Goal: Task Accomplishment & Management: Complete application form

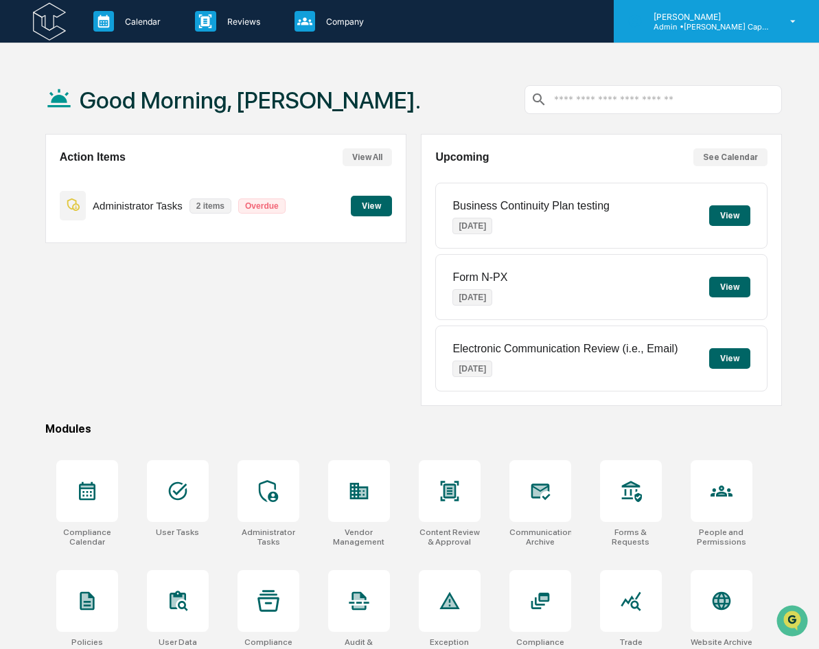
click at [778, 19] on div "[PERSON_NAME] Admin • [PERSON_NAME] Capital Management" at bounding box center [716, 21] width 205 height 43
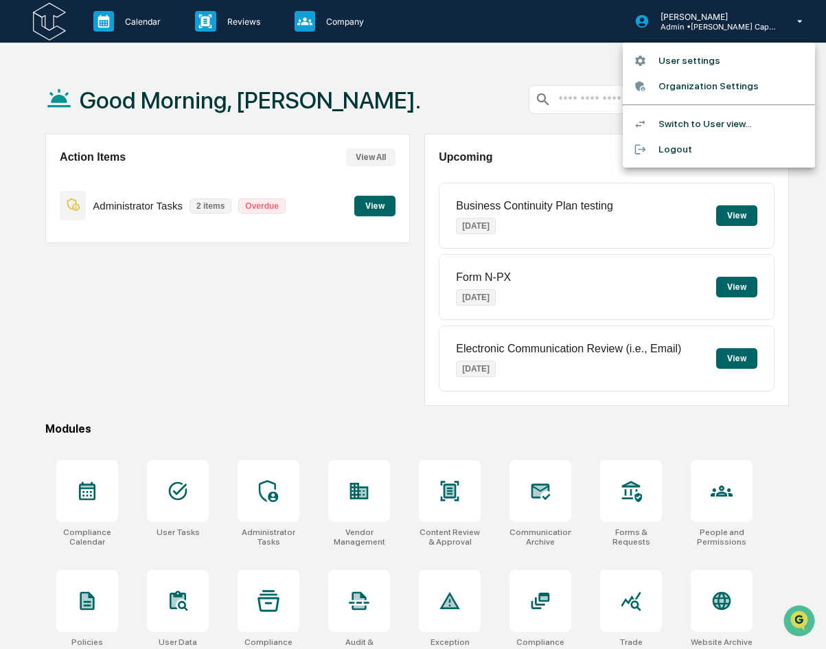
click at [698, 120] on li "Switch to User view..." at bounding box center [719, 123] width 192 height 25
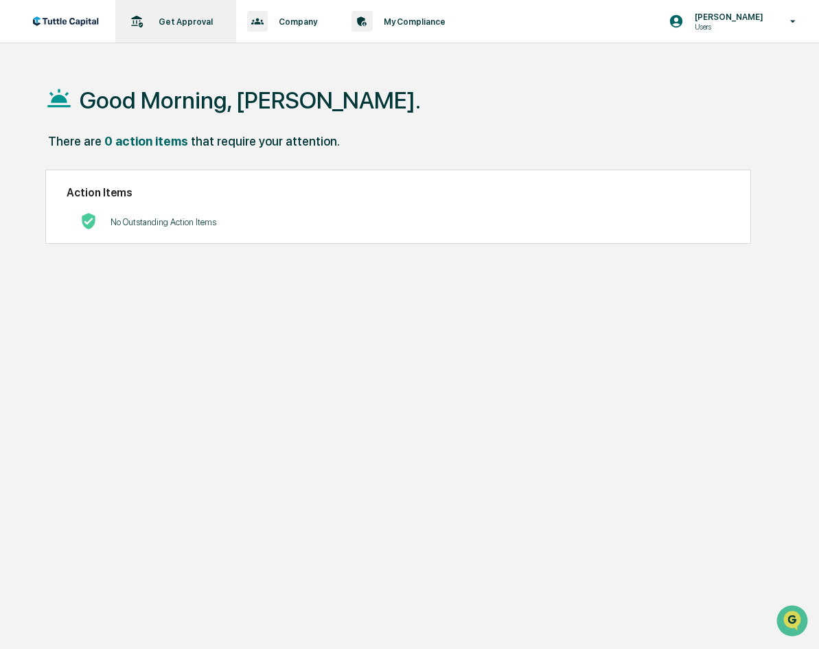
click at [143, 17] on icon at bounding box center [136, 21] width 21 height 21
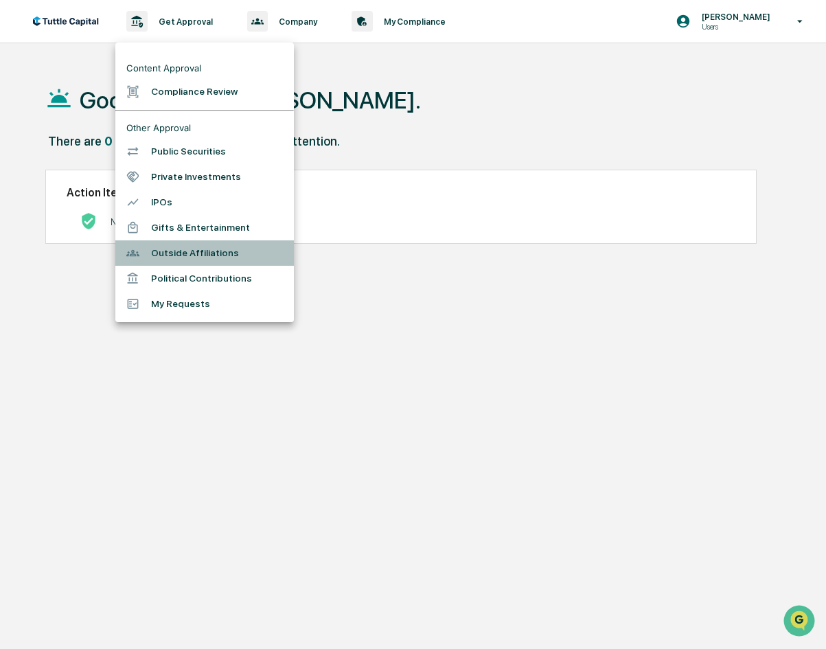
click at [189, 262] on li "Outside Affiliations" at bounding box center [204, 252] width 179 height 25
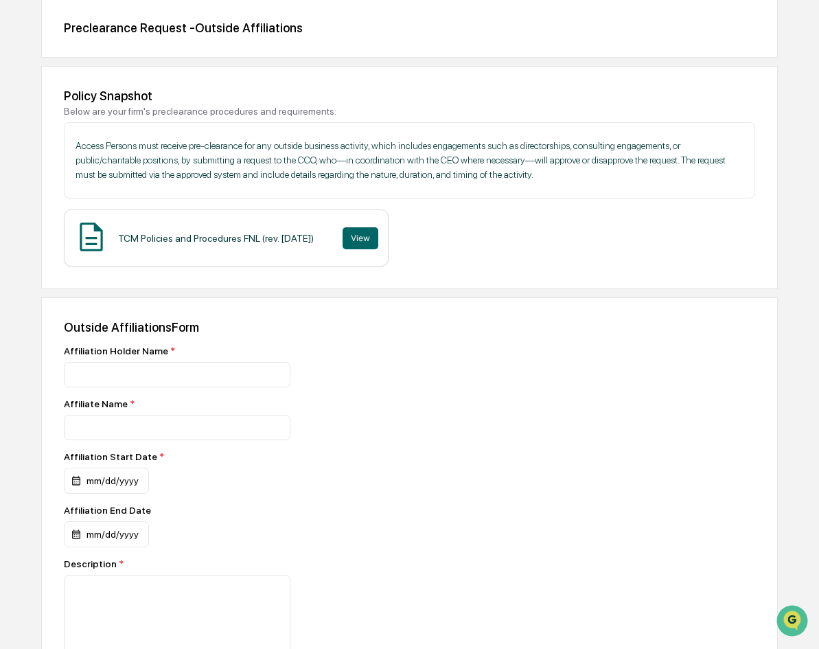
scroll to position [137, 0]
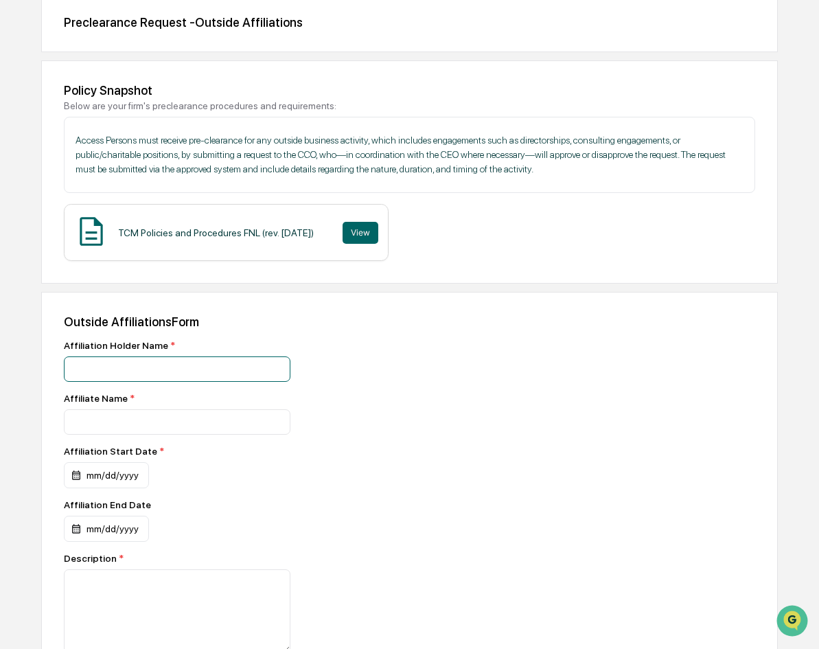
click at [135, 365] on input at bounding box center [177, 368] width 227 height 25
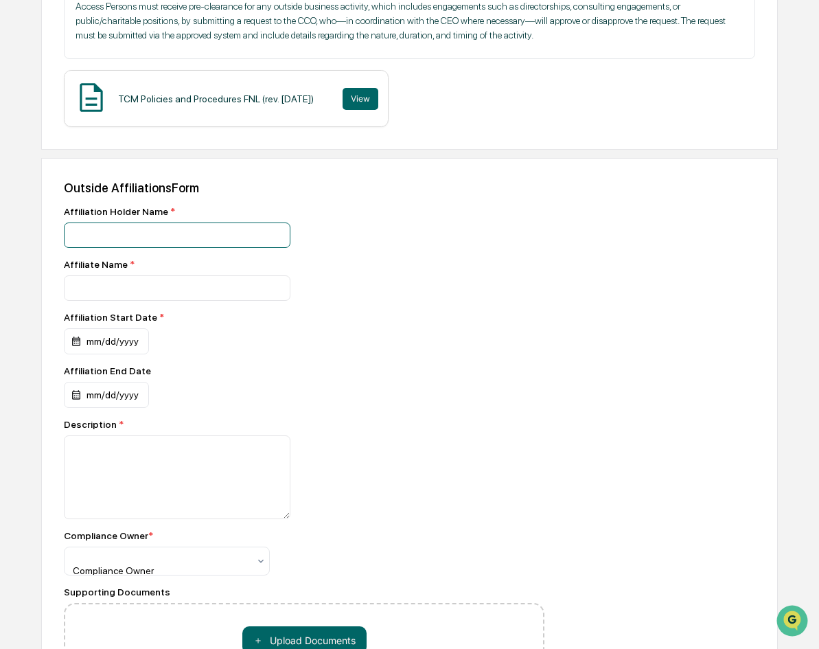
scroll to position [275, 0]
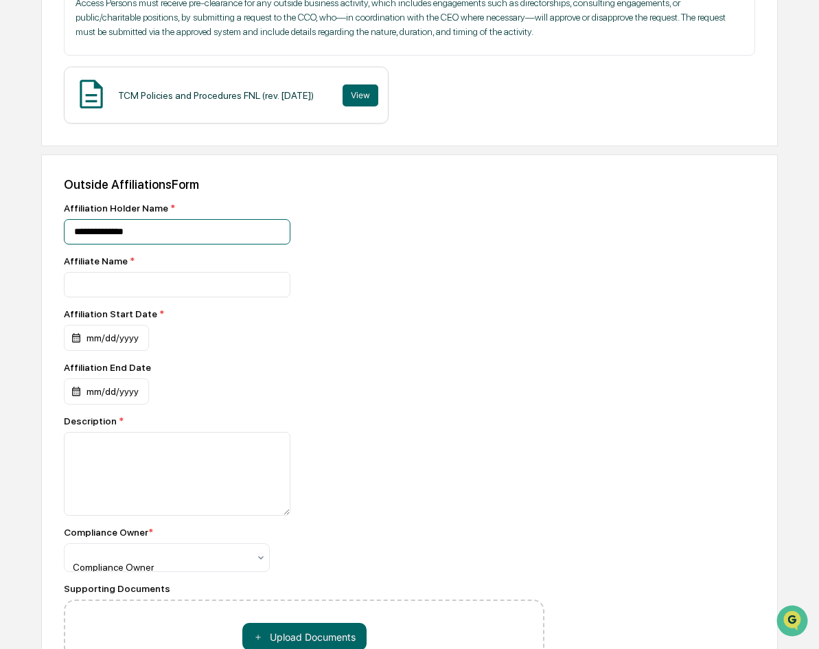
type input "**********"
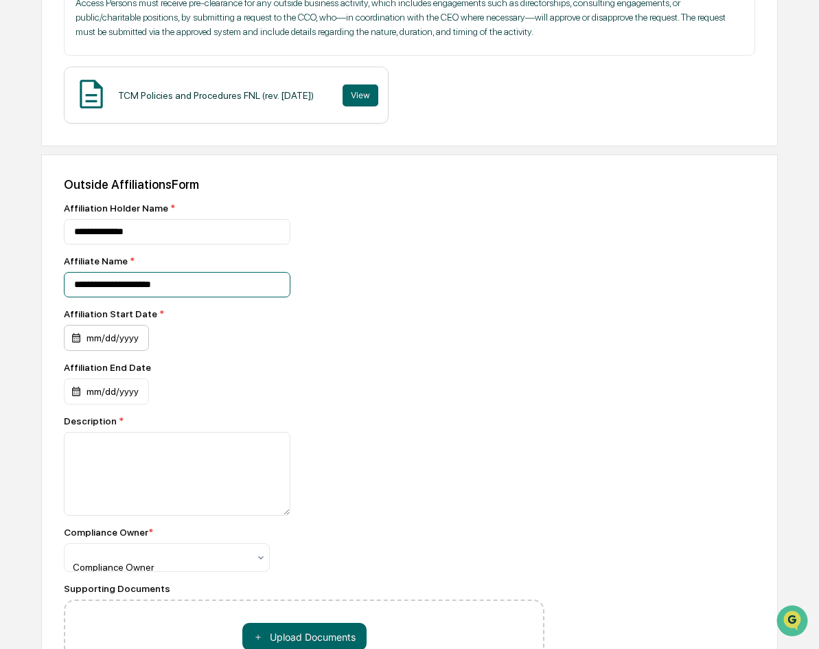
type input "**********"
click at [73, 341] on div "mm/dd/yyyy" at bounding box center [106, 338] width 85 height 26
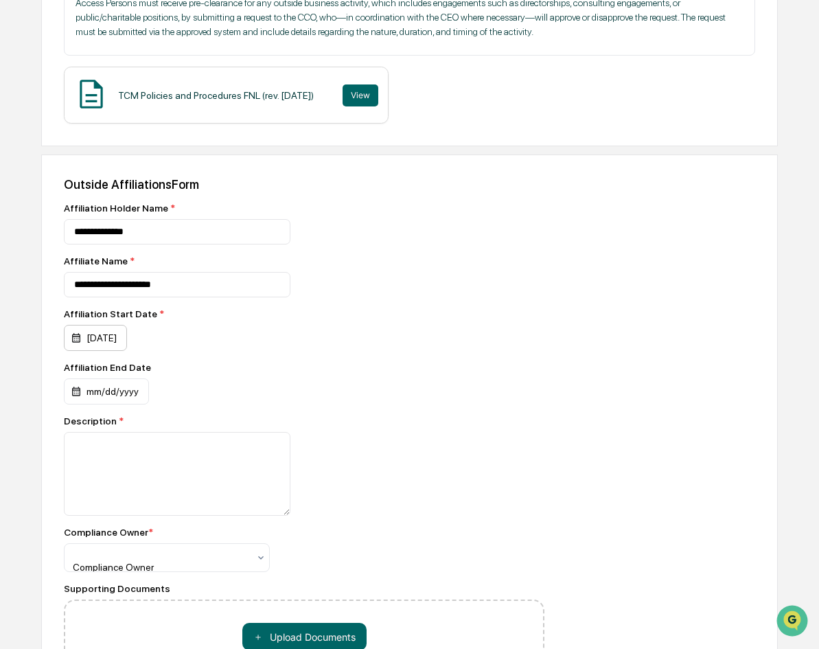
click at [78, 338] on div "[DATE]" at bounding box center [95, 338] width 63 height 26
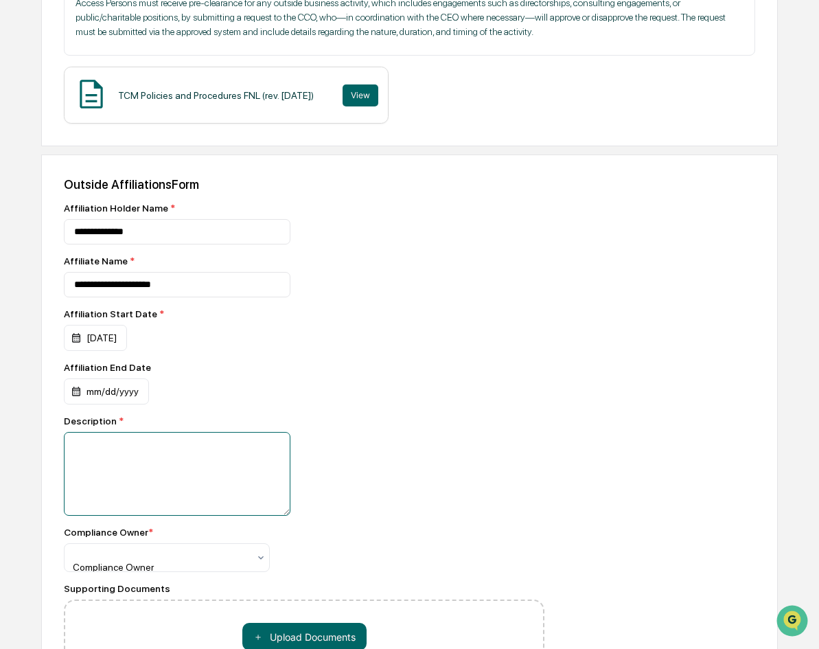
click at [84, 452] on textarea at bounding box center [177, 474] width 227 height 84
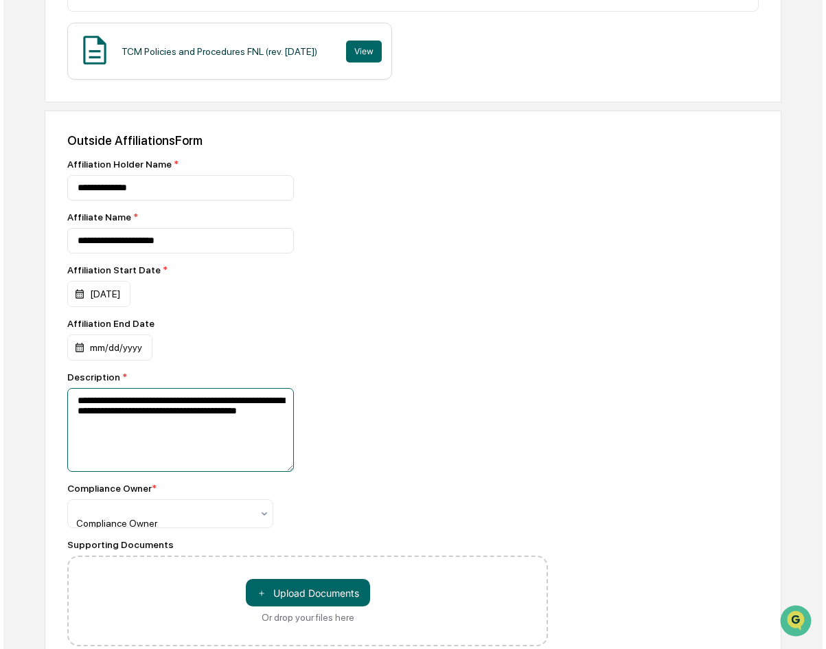
scroll to position [376, 0]
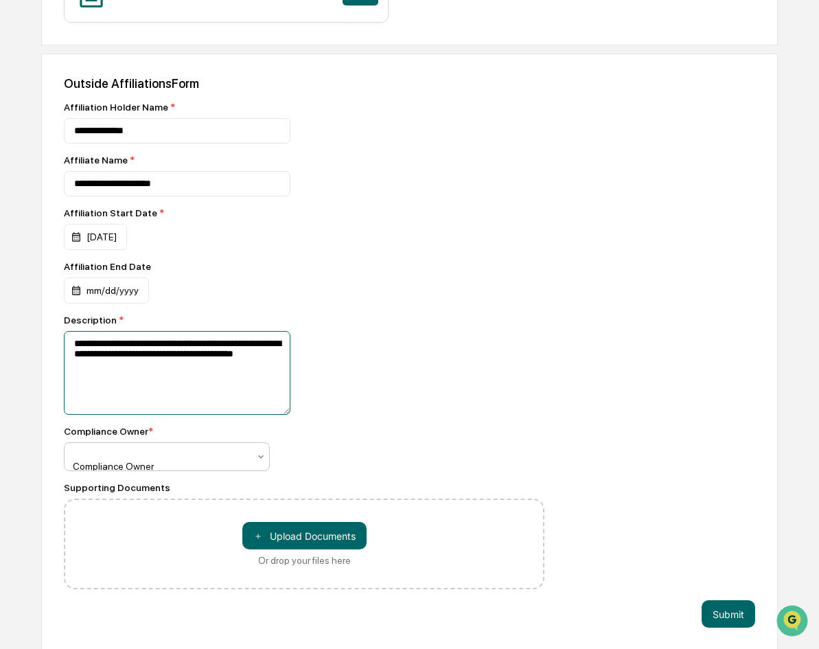
type textarea "**********"
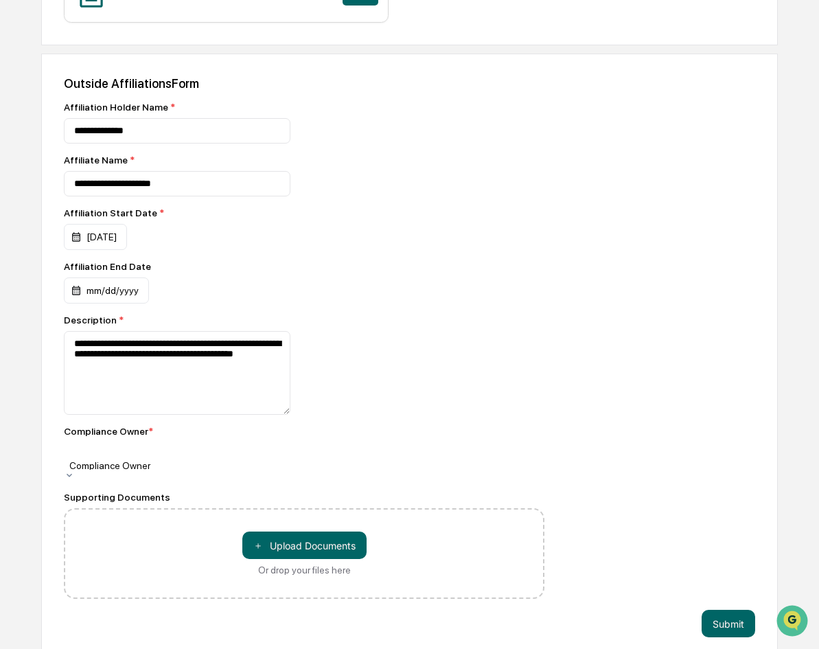
click at [75, 470] on icon at bounding box center [69, 475] width 11 height 11
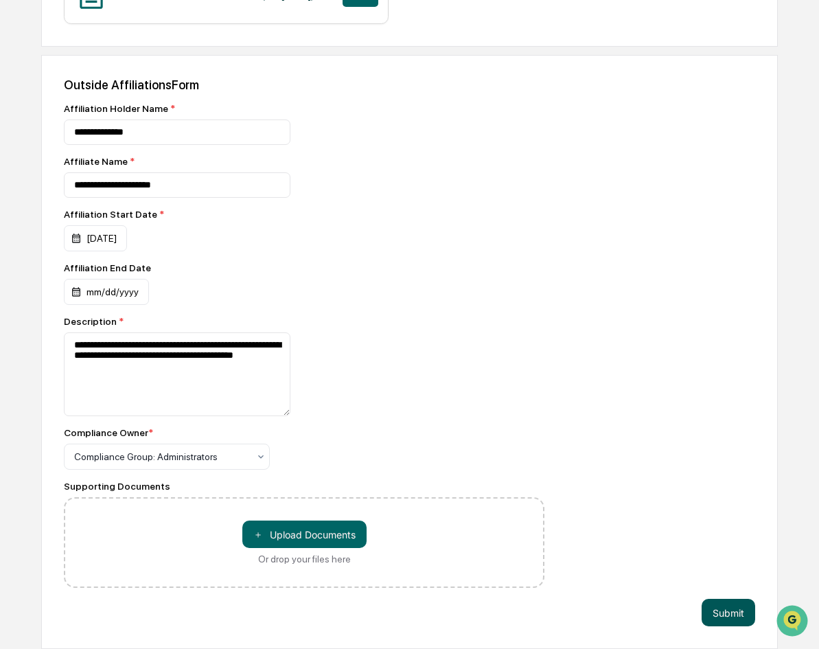
click at [723, 613] on button "Submit" at bounding box center [729, 612] width 54 height 27
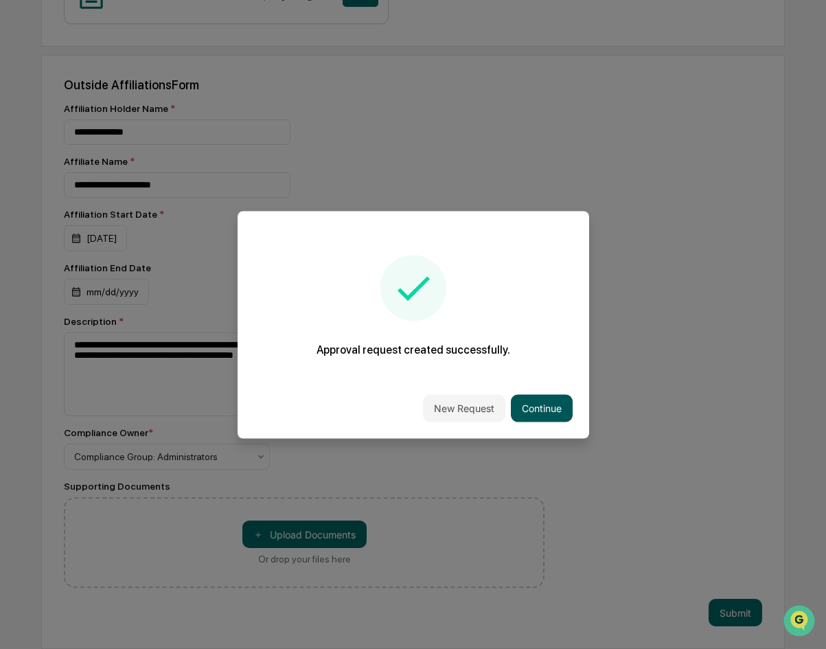
click at [549, 412] on button "Continue" at bounding box center [542, 407] width 62 height 27
